Goal: Transaction & Acquisition: Purchase product/service

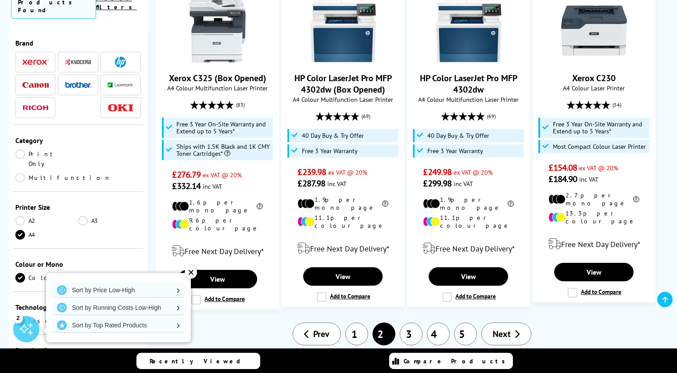
scroll to position [1044, 0]
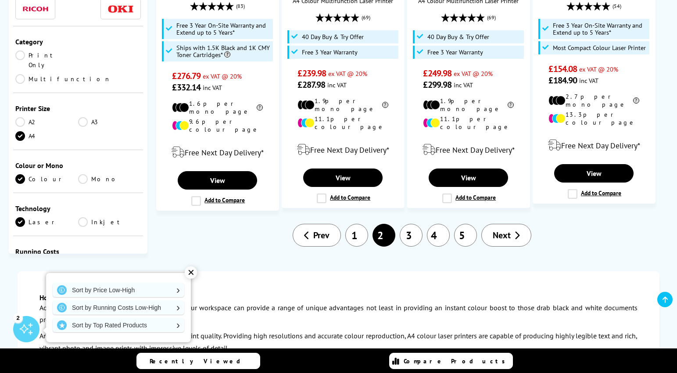
click at [410, 224] on link "3" at bounding box center [411, 235] width 23 height 23
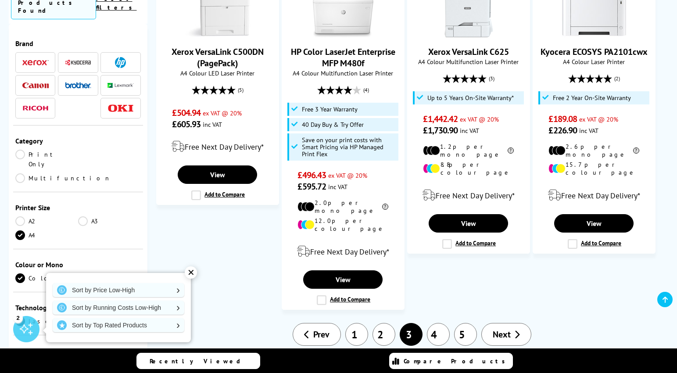
scroll to position [1022, 0]
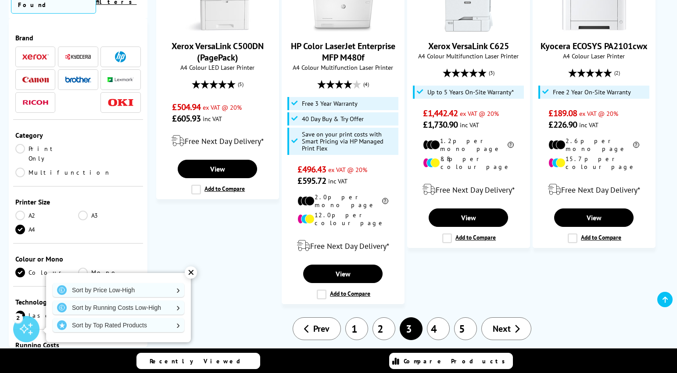
click at [438, 317] on link "4" at bounding box center [438, 328] width 23 height 23
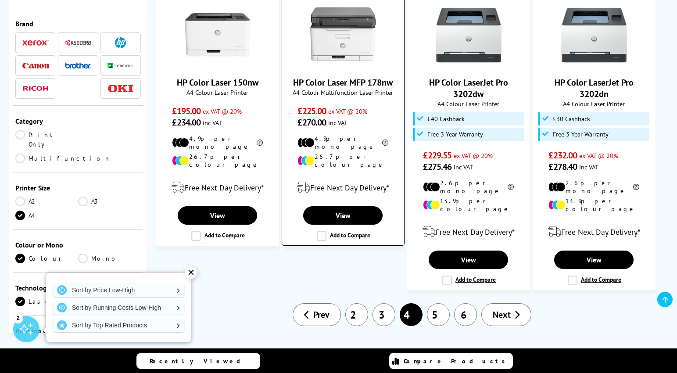
scroll to position [978, 0]
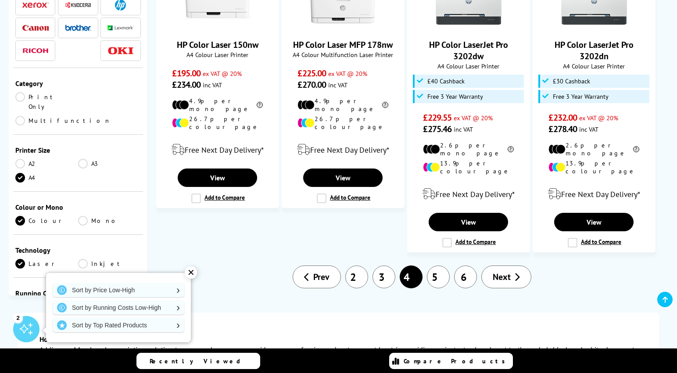
click at [438, 265] on link "5" at bounding box center [438, 276] width 23 height 23
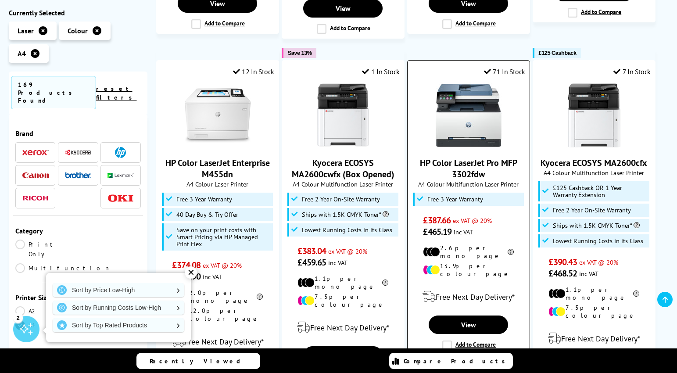
scroll to position [936, 0]
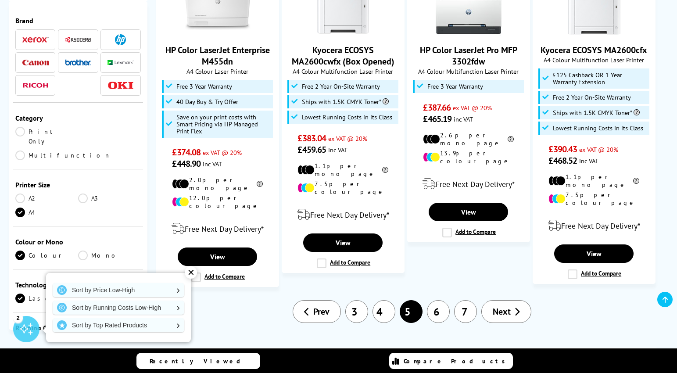
click at [440, 300] on link "6" at bounding box center [438, 311] width 23 height 23
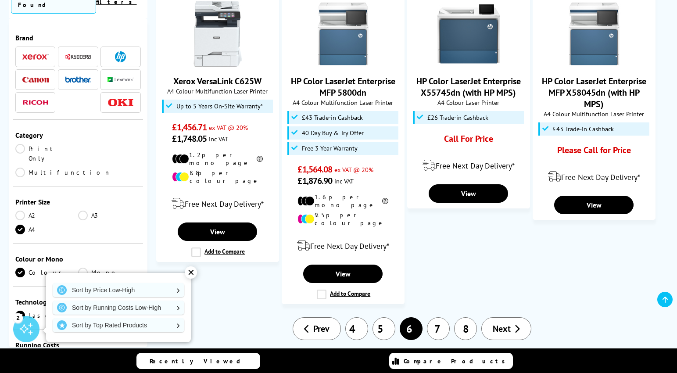
scroll to position [921, 0]
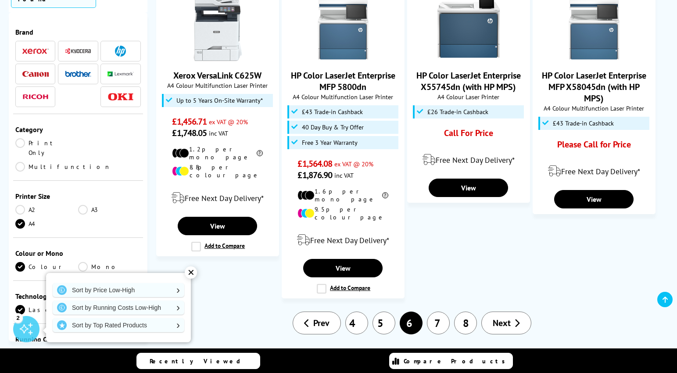
click at [439, 311] on link "7" at bounding box center [438, 322] width 23 height 23
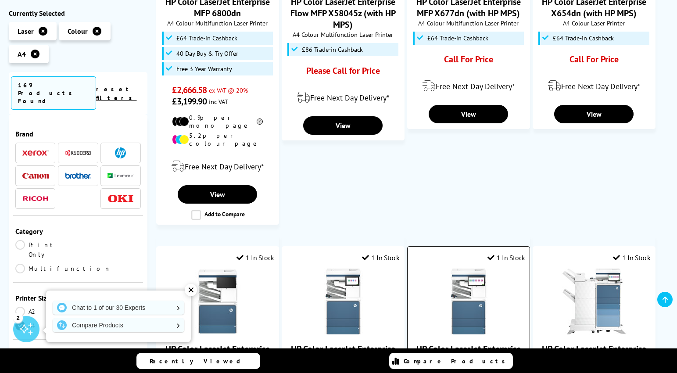
scroll to position [824, 0]
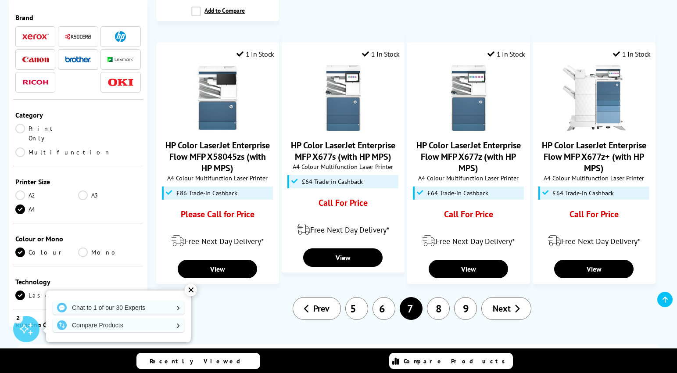
click at [440, 297] on link "8" at bounding box center [438, 308] width 23 height 23
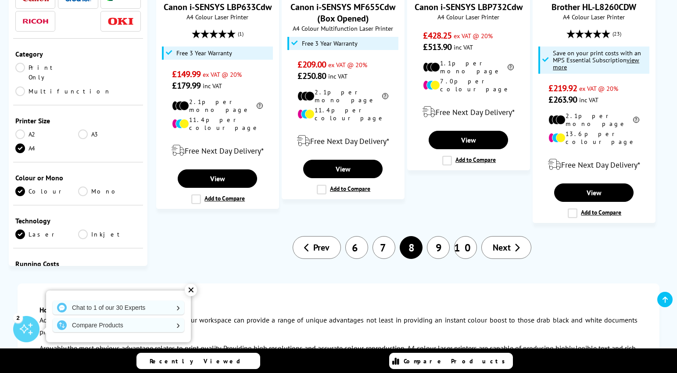
scroll to position [957, 0]
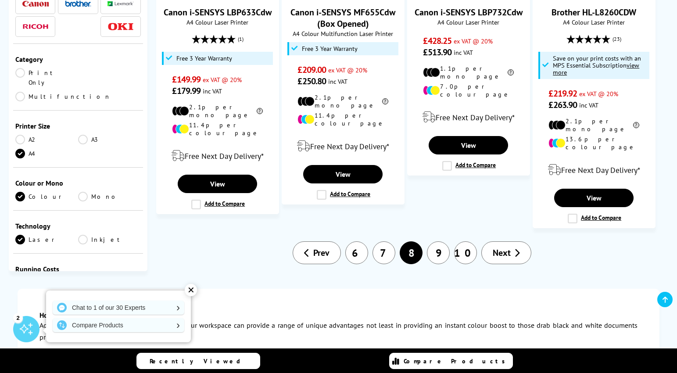
click at [439, 241] on link "9" at bounding box center [438, 252] width 23 height 23
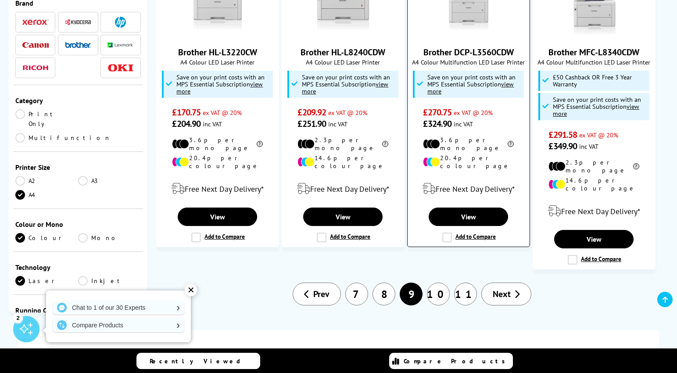
scroll to position [978, 0]
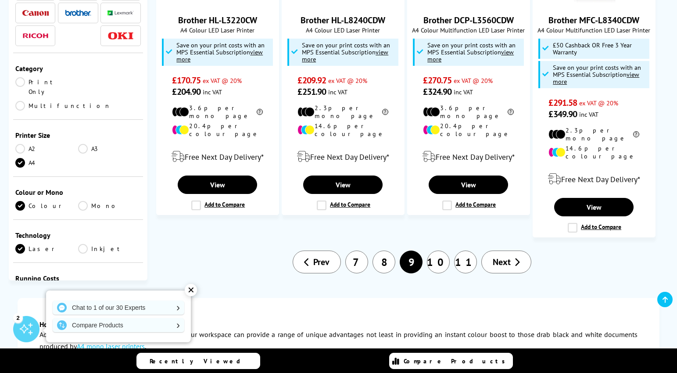
click at [442, 250] on link "10" at bounding box center [438, 261] width 23 height 23
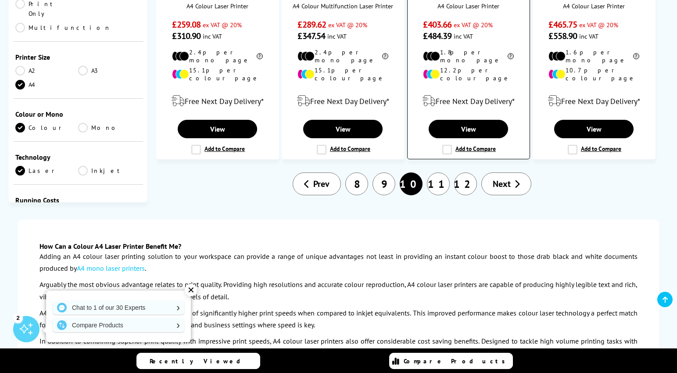
scroll to position [981, 0]
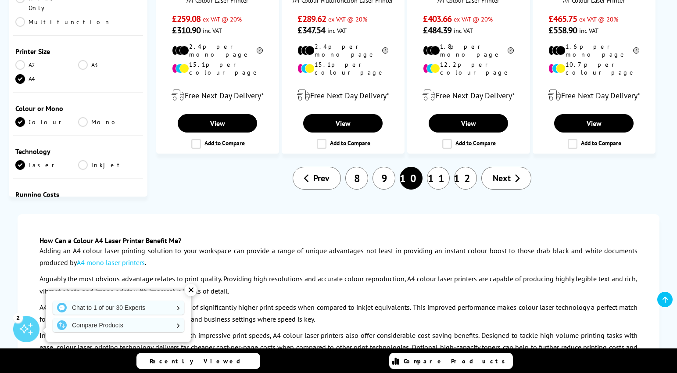
click at [442, 167] on link "11" at bounding box center [438, 178] width 23 height 23
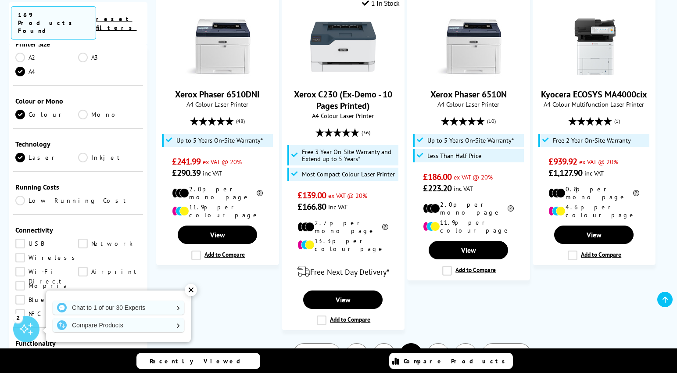
scroll to position [260, 0]
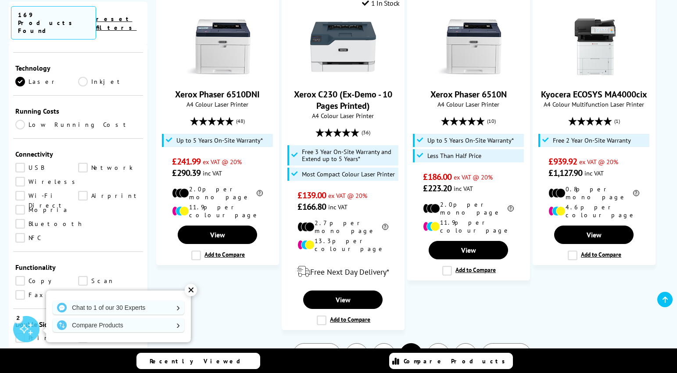
click at [84, 163] on link "Network" at bounding box center [109, 168] width 63 height 10
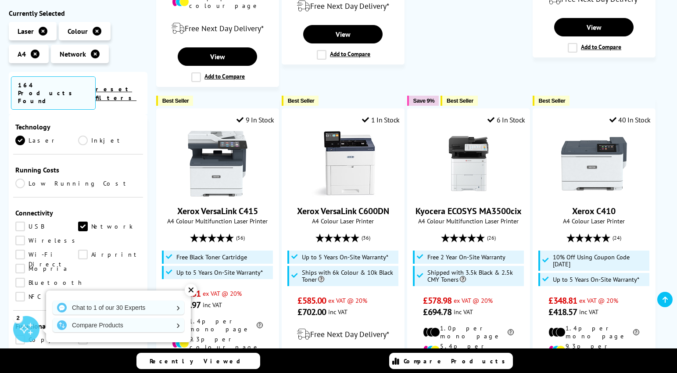
scroll to position [388, 0]
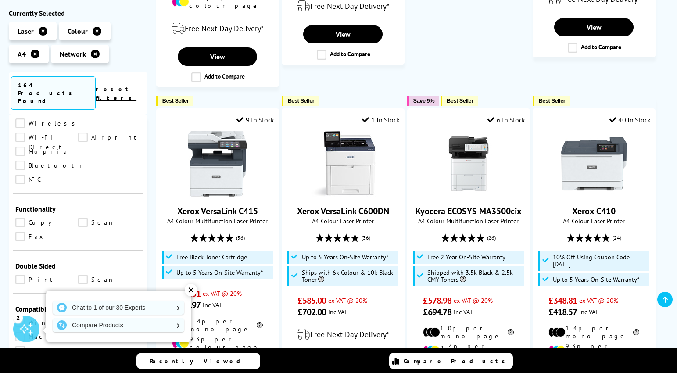
click at [21, 275] on link "Print" at bounding box center [46, 280] width 63 height 10
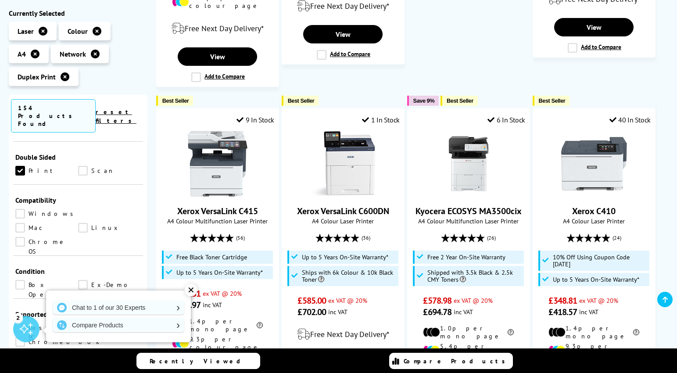
scroll to position [553, 0]
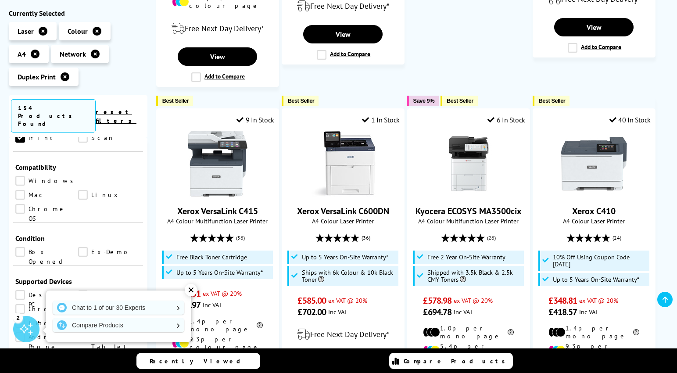
click at [22, 247] on link "Box Opened" at bounding box center [46, 252] width 63 height 10
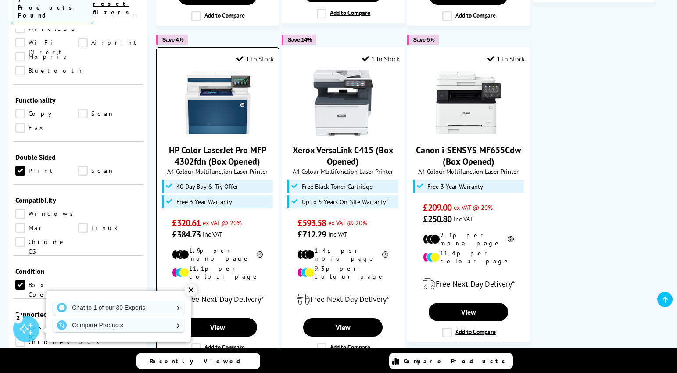
scroll to position [507, 0]
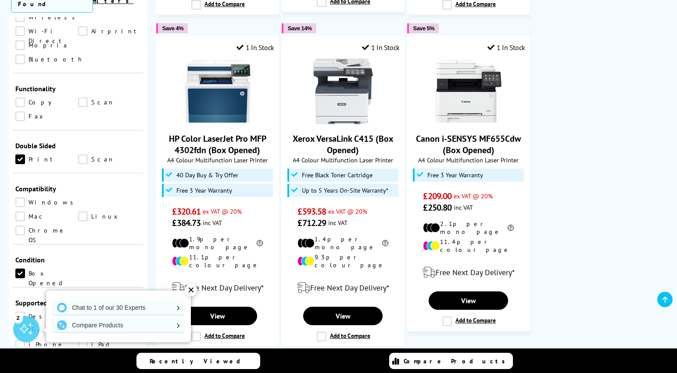
click at [20, 268] on link "Box Opened" at bounding box center [46, 273] width 63 height 10
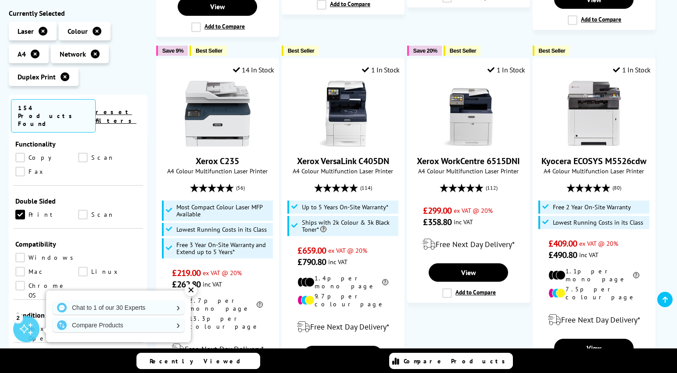
scroll to position [487, 0]
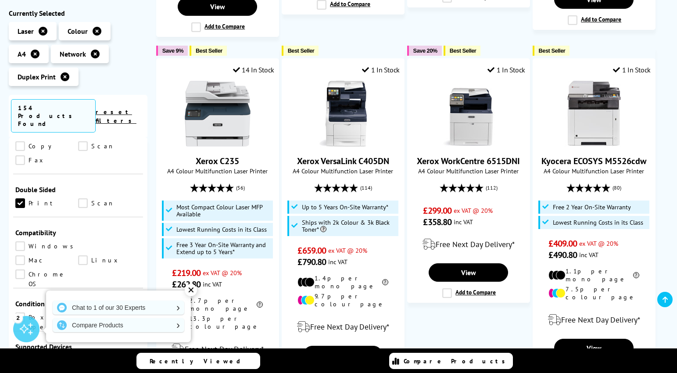
click at [82, 312] on link "Ex-Demo" at bounding box center [109, 317] width 63 height 10
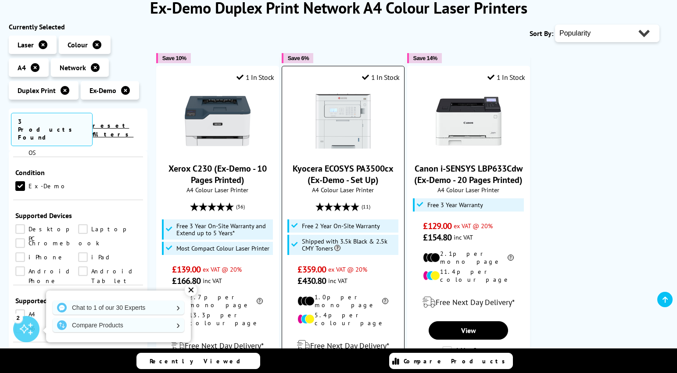
scroll to position [161, 0]
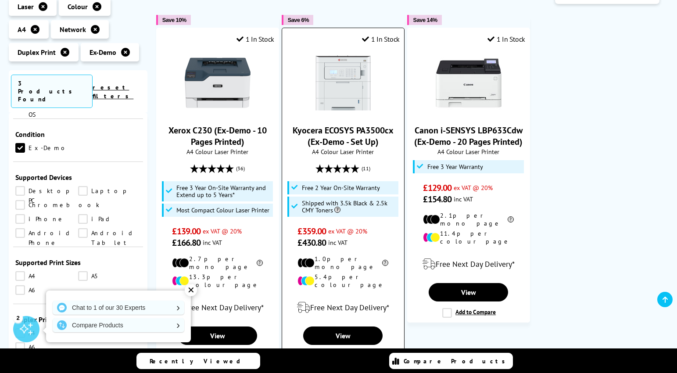
click at [356, 131] on link "Kyocera ECOSYS PA3500cx (Ex-Demo - Set Up)" at bounding box center [343, 136] width 101 height 23
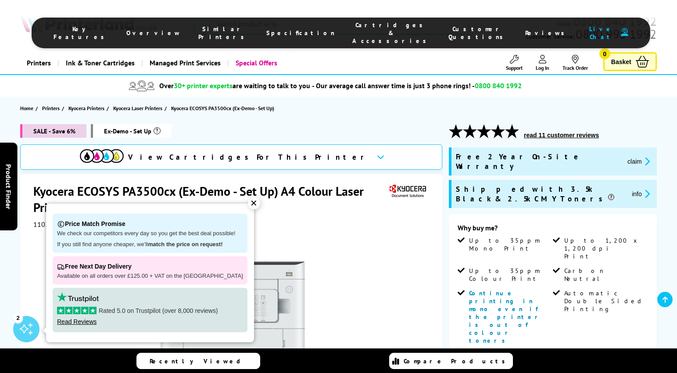
scroll to position [212, 0]
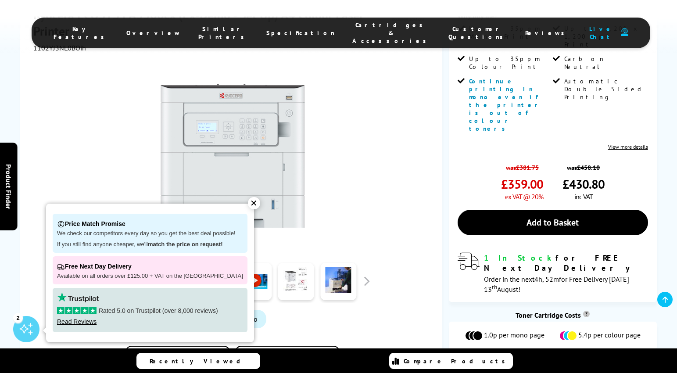
click at [248, 206] on div "✕" at bounding box center [254, 203] width 12 height 12
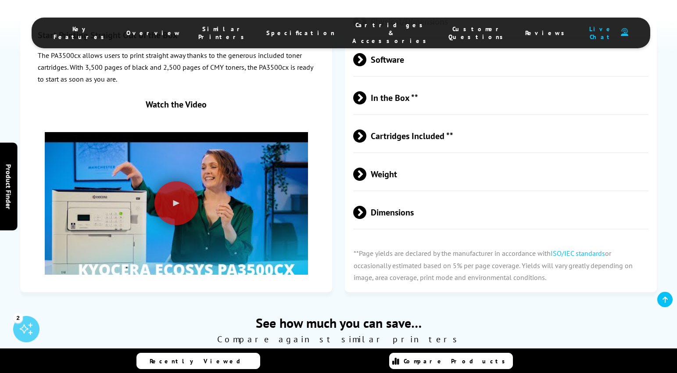
scroll to position [1900, 0]
